Goal: Connect with others: Connect with others

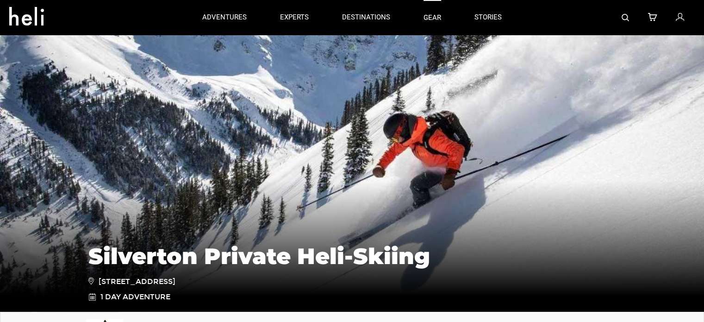
click at [437, 17] on link "gear" at bounding box center [433, 17] width 18 height 35
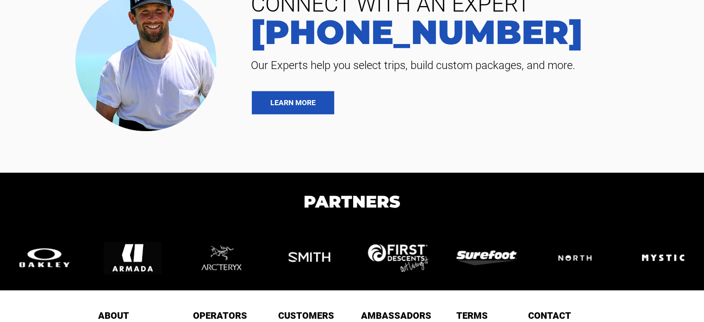
scroll to position [2559, 0]
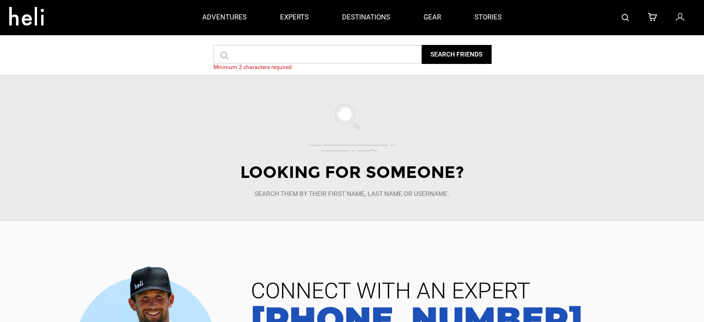
click at [270, 50] on input "text" at bounding box center [317, 54] width 208 height 19
type input "j"
type input "aa"
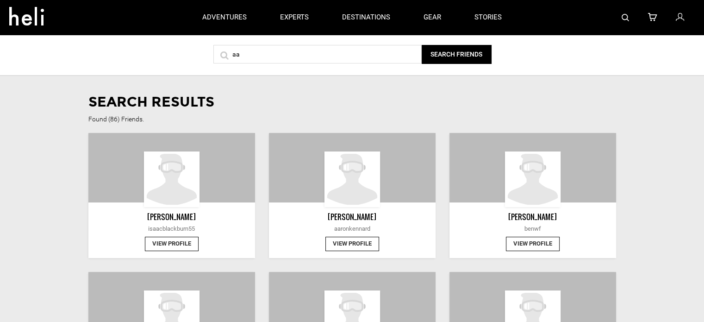
click at [164, 239] on button "View Profile" at bounding box center [172, 244] width 54 height 14
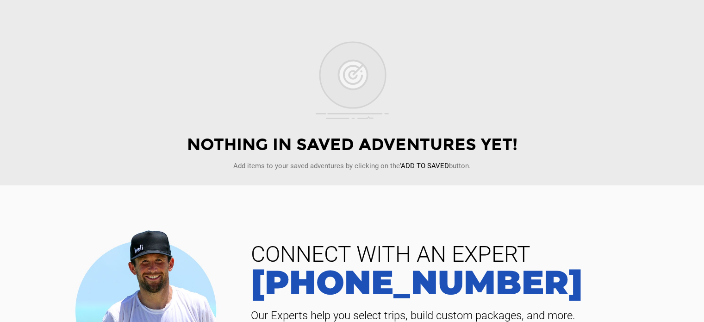
scroll to position [311, 0]
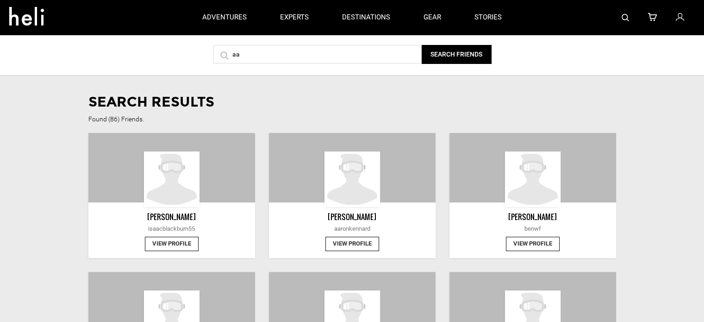
click at [26, 7] on icon at bounding box center [30, 13] width 42 height 15
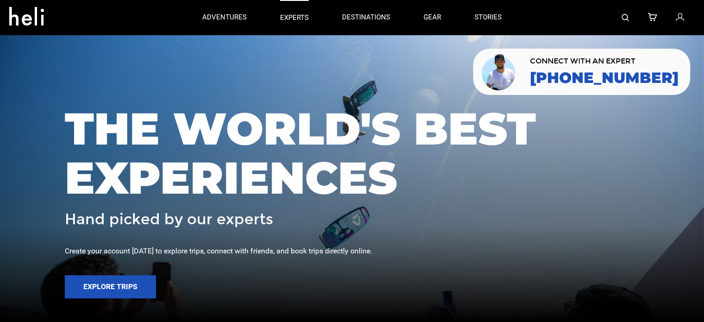
click at [293, 14] on p "experts" at bounding box center [294, 18] width 29 height 10
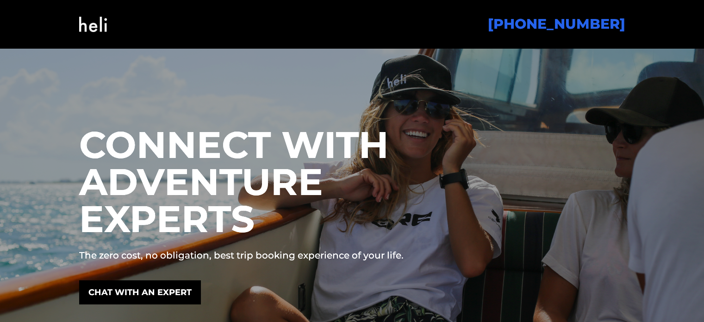
click at [80, 22] on img at bounding box center [93, 25] width 28 height 38
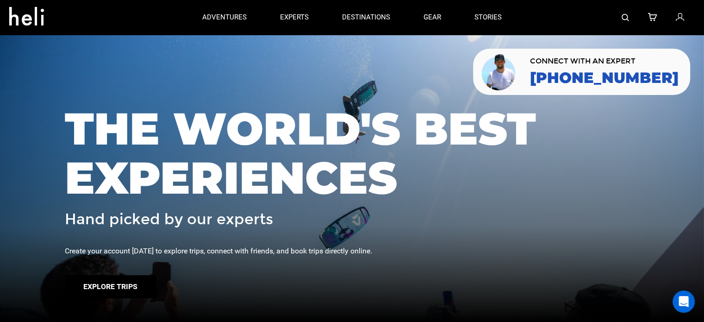
click at [102, 280] on button "Explore Trips" at bounding box center [110, 286] width 91 height 23
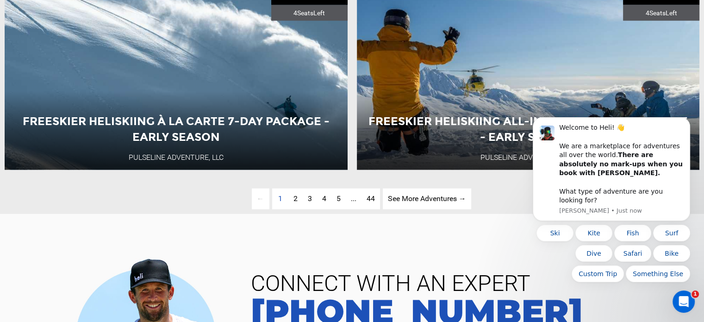
scroll to position [2321, 0]
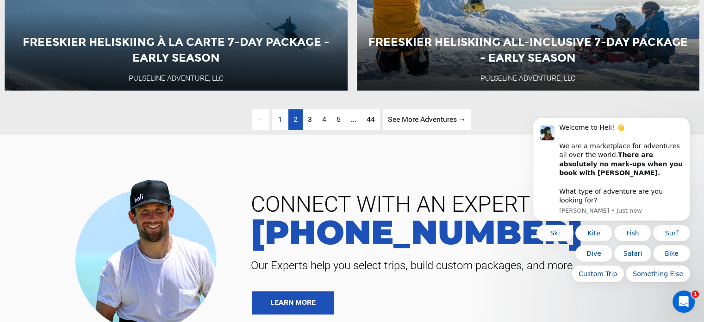
click at [294, 124] on span "2" at bounding box center [296, 119] width 4 height 9
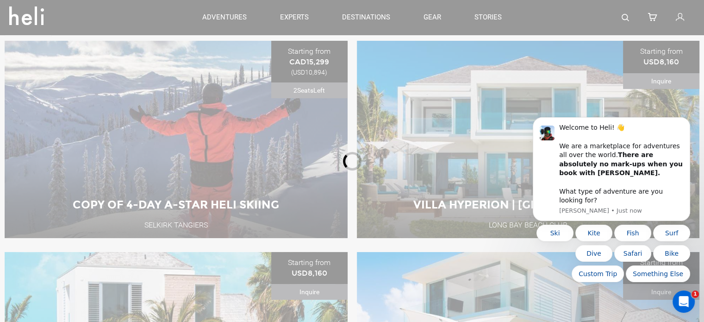
scroll to position [59, 0]
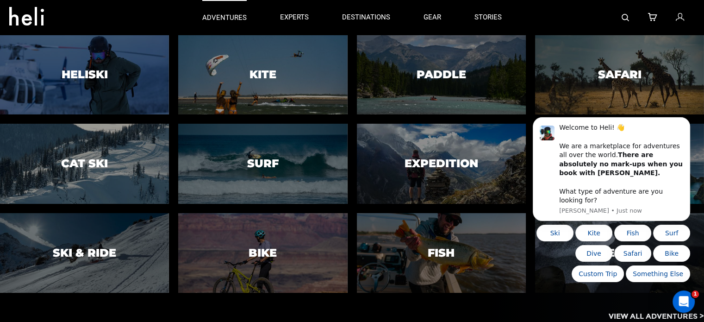
scroll to position [1476, 0]
